Goal: Task Accomplishment & Management: Manage account settings

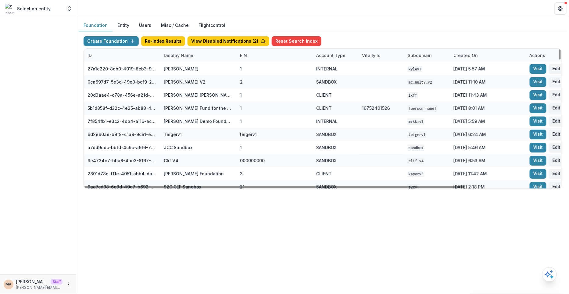
click at [180, 54] on div "Display Name" at bounding box center [178, 55] width 37 height 6
click at [183, 66] on input at bounding box center [197, 69] width 73 height 10
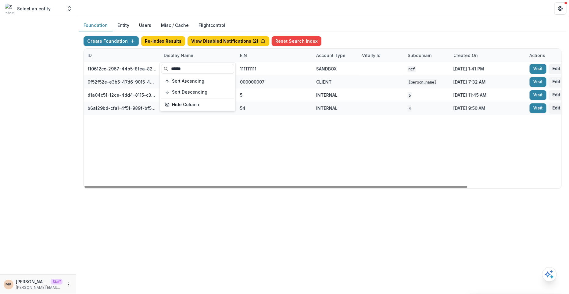
type input "******"
click at [432, 35] on div "Create Foundation Re-Index Results View Disabled Notifications ( 2 ) Reset Sear…" at bounding box center [323, 112] width 488 height 162
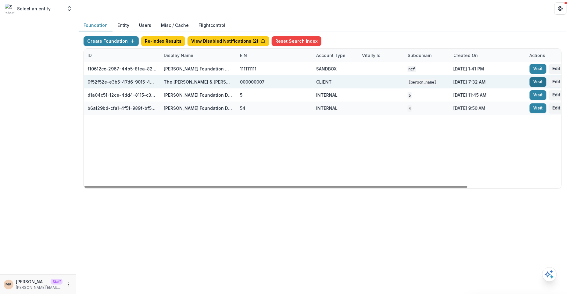
click at [538, 80] on link "Visit" at bounding box center [538, 82] width 17 height 10
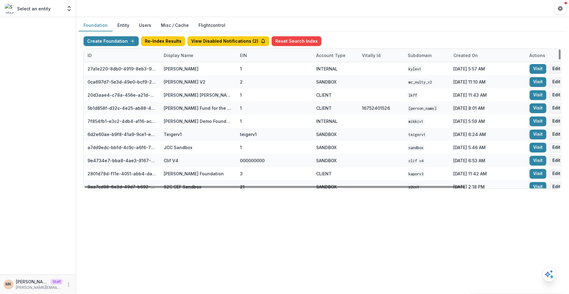
click at [184, 55] on div "Display Name" at bounding box center [178, 55] width 37 height 6
click at [181, 69] on input at bounding box center [197, 69] width 73 height 10
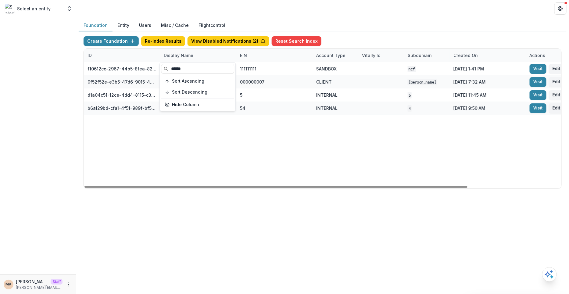
type input "******"
click at [367, 35] on div "Create Foundation Re-Index Results View Disabled Notifications ( 2 ) Reset Sear…" at bounding box center [323, 112] width 488 height 162
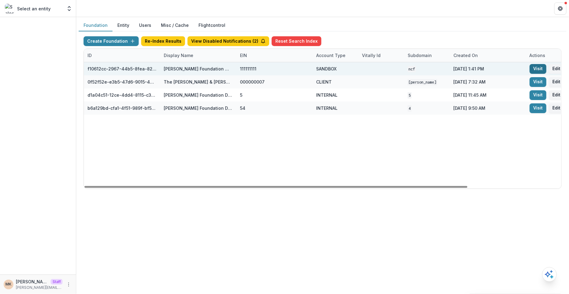
click at [537, 68] on link "Visit" at bounding box center [538, 69] width 17 height 10
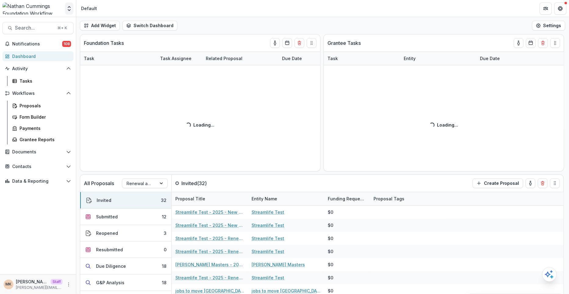
click at [70, 10] on polyline "Open entity switcher" at bounding box center [69, 9] width 2 height 1
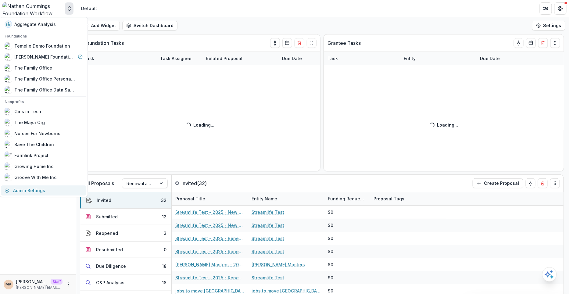
click at [34, 189] on link "Admin Settings" at bounding box center [43, 190] width 85 height 10
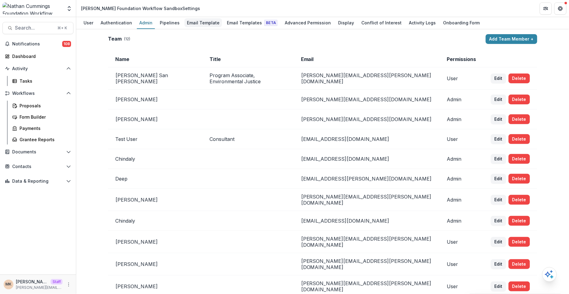
click at [197, 26] on div "Email Template" at bounding box center [204, 22] width 38 height 9
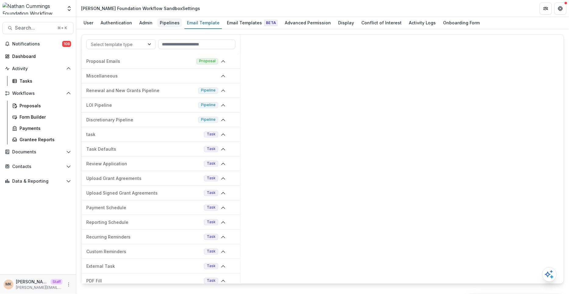
click at [162, 23] on div "Pipelines" at bounding box center [169, 22] width 25 height 9
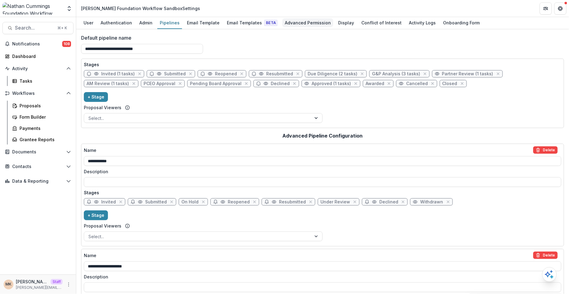
click at [294, 27] on link "Advanced Permission" at bounding box center [307, 23] width 51 height 12
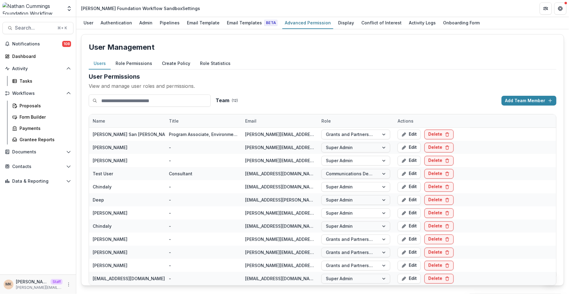
click at [177, 63] on button "Create Policy" at bounding box center [176, 64] width 38 height 12
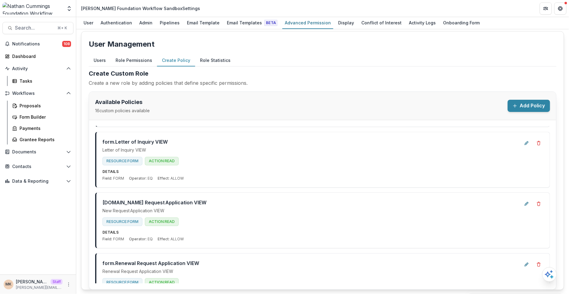
scroll to position [784, 0]
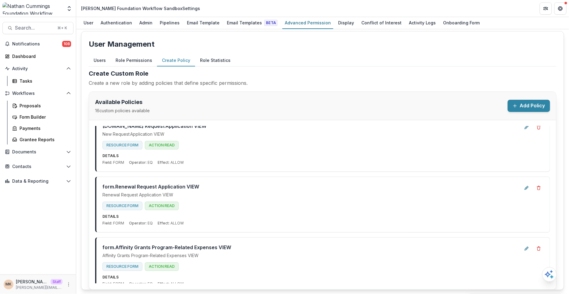
click at [134, 62] on button "Role Permissions" at bounding box center [134, 61] width 46 height 12
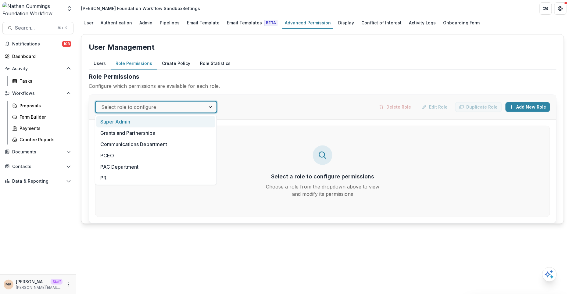
click at [125, 109] on div at bounding box center [150, 107] width 99 height 9
click at [128, 124] on div "Super Admin" at bounding box center [155, 121] width 119 height 11
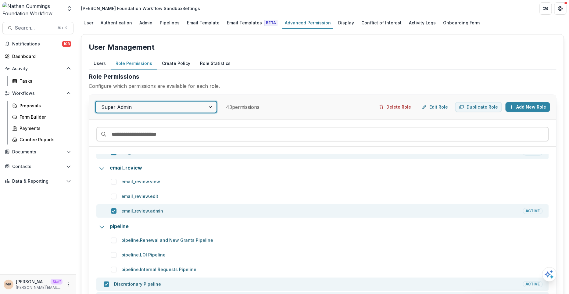
scroll to position [23, 0]
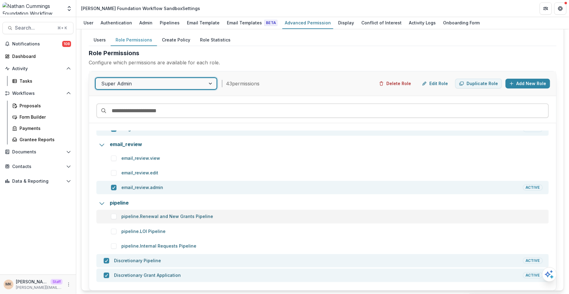
click at [112, 215] on span at bounding box center [113, 216] width 5 height 5
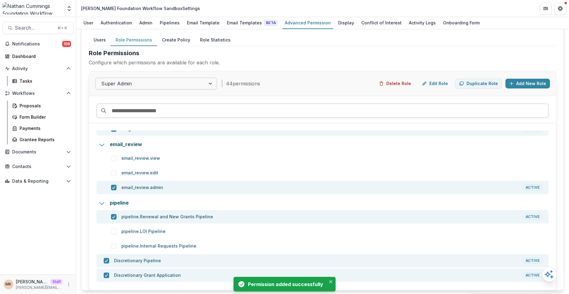
click at [114, 229] on span at bounding box center [113, 231] width 5 height 5
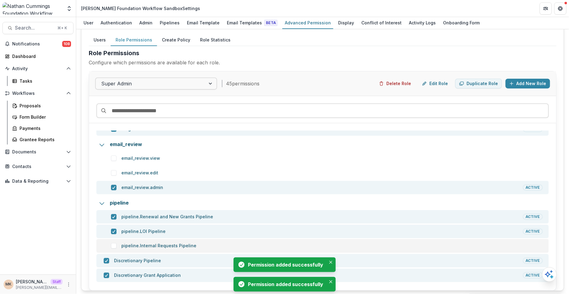
click at [112, 246] on span at bounding box center [113, 245] width 5 height 5
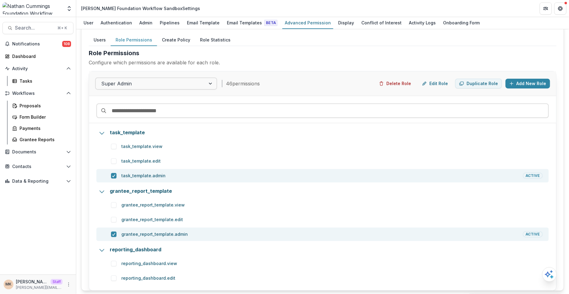
scroll to position [1541, 0]
